Goal: Download file/media

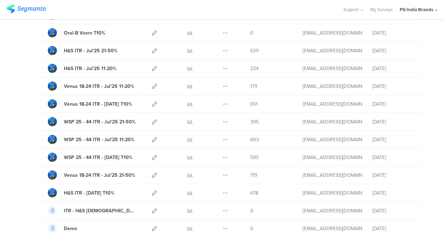
scroll to position [123, 0]
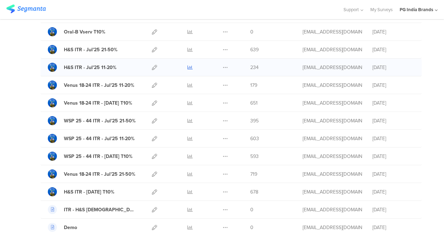
click at [187, 66] on icon at bounding box center [189, 67] width 5 height 5
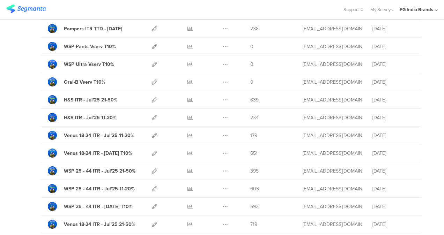
scroll to position [78, 0]
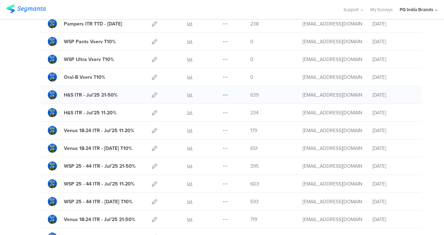
click at [223, 93] on icon at bounding box center [225, 94] width 5 height 5
click at [213, 125] on link "Export" at bounding box center [211, 125] width 38 height 13
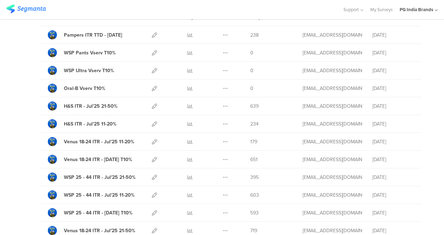
scroll to position [68, 0]
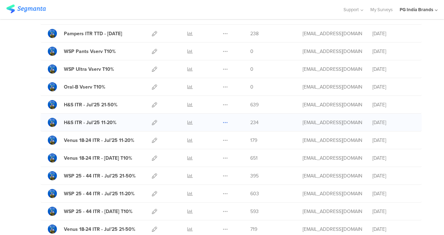
click at [223, 121] on icon at bounding box center [225, 122] width 5 height 5
click at [213, 152] on link "Export" at bounding box center [211, 152] width 38 height 13
click at [223, 138] on icon at bounding box center [225, 140] width 5 height 5
click at [213, 169] on link "Export" at bounding box center [211, 170] width 38 height 13
click at [223, 157] on icon at bounding box center [225, 158] width 5 height 5
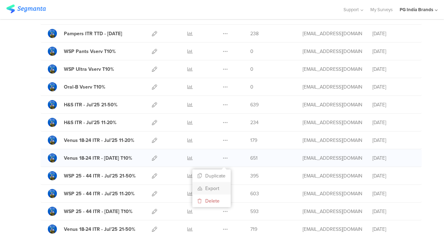
click at [213, 186] on link "Export" at bounding box center [211, 188] width 38 height 13
click at [223, 173] on icon at bounding box center [225, 175] width 5 height 5
click at [208, 205] on link "Export" at bounding box center [211, 206] width 38 height 13
click at [223, 156] on icon at bounding box center [225, 158] width 5 height 5
click at [214, 185] on link "Export" at bounding box center [211, 188] width 38 height 13
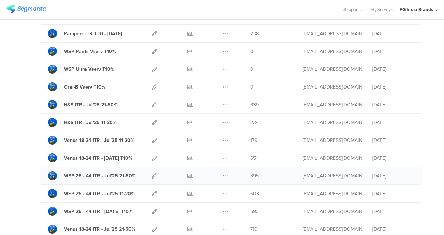
click at [223, 174] on icon at bounding box center [225, 175] width 5 height 5
click at [214, 202] on link "Export" at bounding box center [211, 206] width 38 height 13
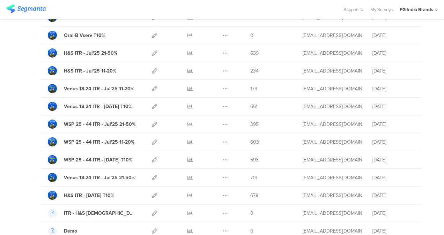
scroll to position [123, 0]
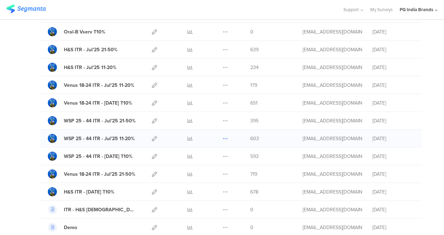
click at [223, 137] on icon at bounding box center [225, 138] width 5 height 5
click at [209, 171] on link "Export" at bounding box center [211, 169] width 38 height 13
click at [223, 172] on icon at bounding box center [225, 174] width 5 height 5
click at [206, 202] on link "Export" at bounding box center [211, 204] width 38 height 13
click at [223, 189] on icon at bounding box center [225, 191] width 5 height 5
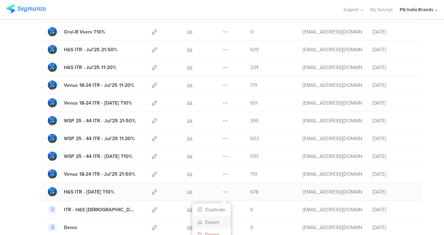
click at [213, 219] on link "Export" at bounding box center [211, 222] width 38 height 13
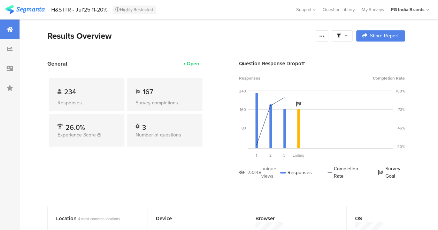
click at [36, 11] on img at bounding box center [24, 9] width 39 height 9
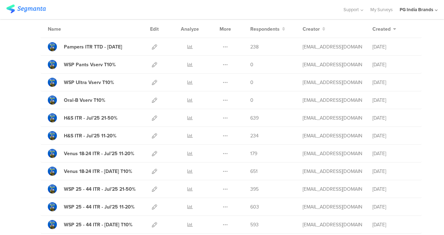
scroll to position [58, 0]
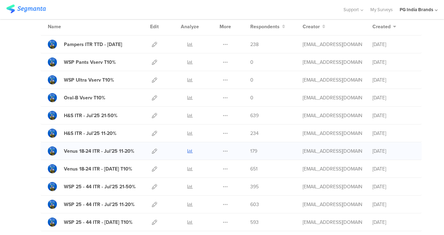
click at [187, 150] on icon at bounding box center [189, 151] width 5 height 5
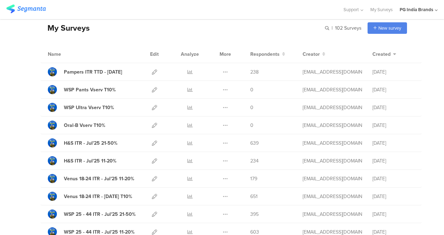
scroll to position [0, 0]
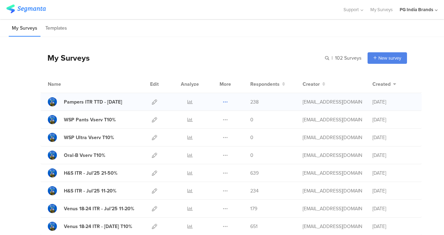
click at [223, 103] on icon at bounding box center [225, 101] width 5 height 5
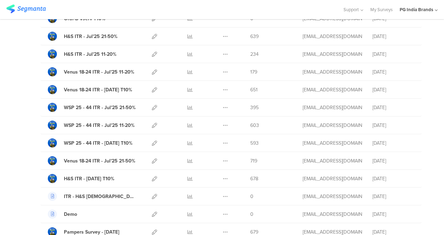
scroll to position [138, 0]
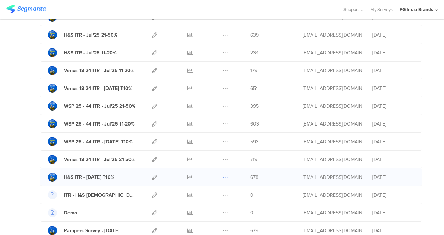
click at [223, 175] on icon at bounding box center [225, 177] width 5 height 5
click at [209, 206] on link "Export" at bounding box center [211, 207] width 38 height 13
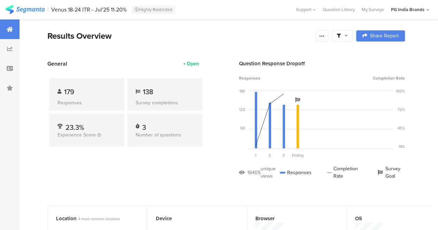
click at [431, 55] on section "Results Overview Confidence Level 95 % Preview survey Edit survey Export Result…" at bounding box center [227, 45] width 414 height 30
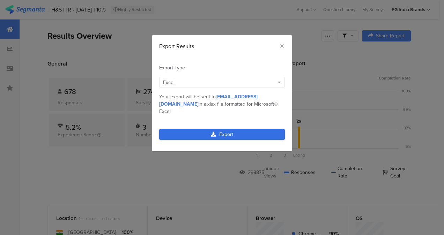
click at [250, 129] on link "Export" at bounding box center [222, 134] width 126 height 11
click at [232, 129] on link "Export" at bounding box center [222, 134] width 126 height 11
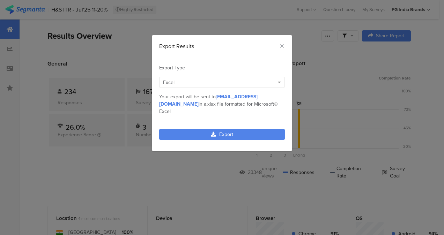
click at [277, 83] on div "Excel" at bounding box center [222, 82] width 126 height 11
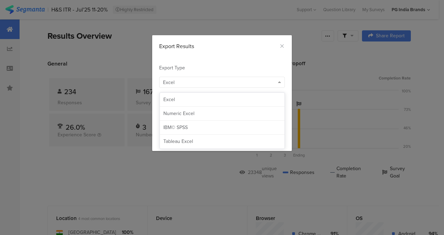
click at [277, 83] on div "Excel" at bounding box center [222, 82] width 126 height 11
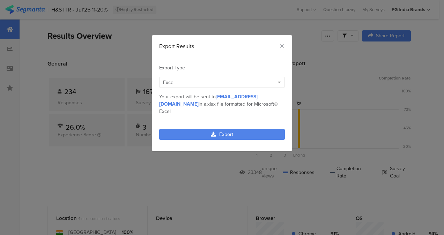
click at [239, 55] on div "Export Type Excel MPN Cnsmr ID Param Source Id Param Lead Key Param RECORD IND …" at bounding box center [222, 90] width 140 height 72
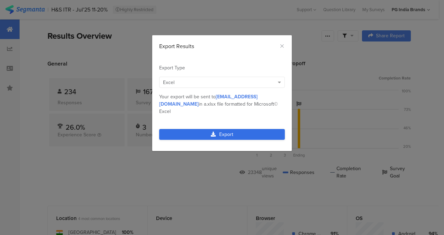
click at [230, 131] on link "Export" at bounding box center [222, 134] width 126 height 11
click at [233, 129] on link "Export" at bounding box center [222, 134] width 126 height 11
click at [227, 129] on link "Export" at bounding box center [222, 134] width 126 height 11
click at [231, 129] on link "Export" at bounding box center [222, 134] width 126 height 11
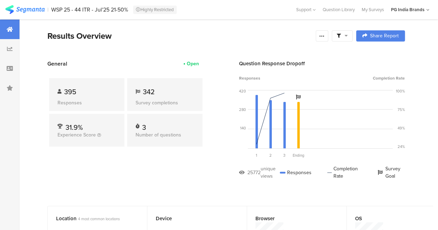
click at [232, 31] on div "Results Overview" at bounding box center [179, 36] width 265 height 13
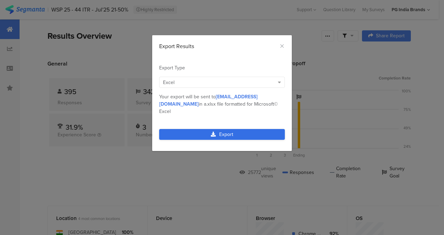
click at [236, 129] on link "Export" at bounding box center [222, 134] width 126 height 11
click at [238, 129] on link "Export" at bounding box center [222, 134] width 126 height 11
click at [229, 129] on link "Export" at bounding box center [222, 134] width 126 height 11
click at [225, 130] on link "Export" at bounding box center [222, 134] width 126 height 11
